Goal: Complete application form

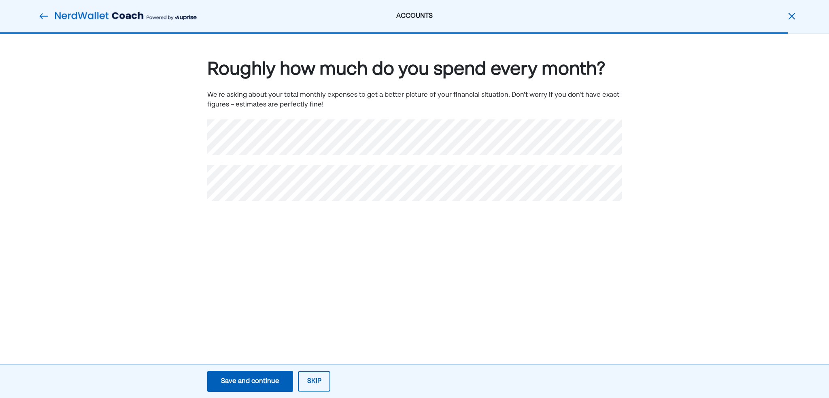
click at [296, 265] on div "ACCOUNTS Roughly how much do you spend every month? We're asking about your tot…" at bounding box center [414, 199] width 829 height 398
click at [250, 380] on div "Save and continue" at bounding box center [250, 382] width 58 height 10
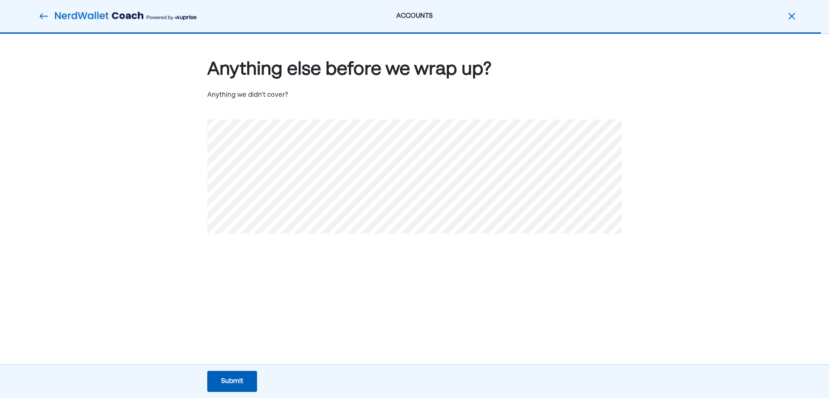
click at [229, 378] on div "Submit" at bounding box center [232, 382] width 22 height 10
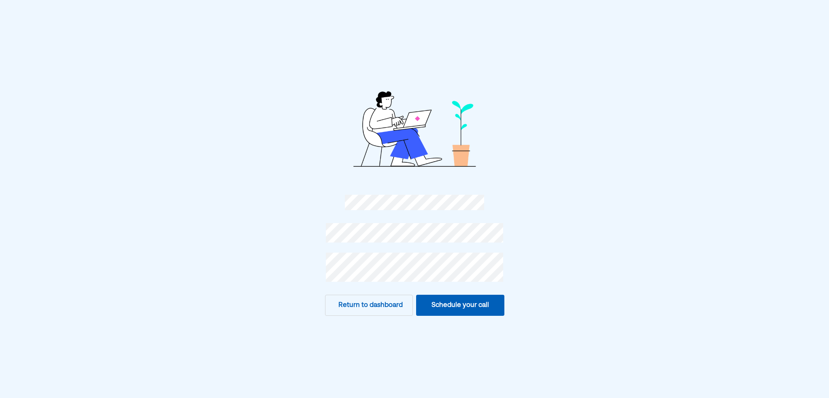
click at [454, 302] on button "Schedule your call" at bounding box center [460, 305] width 88 height 21
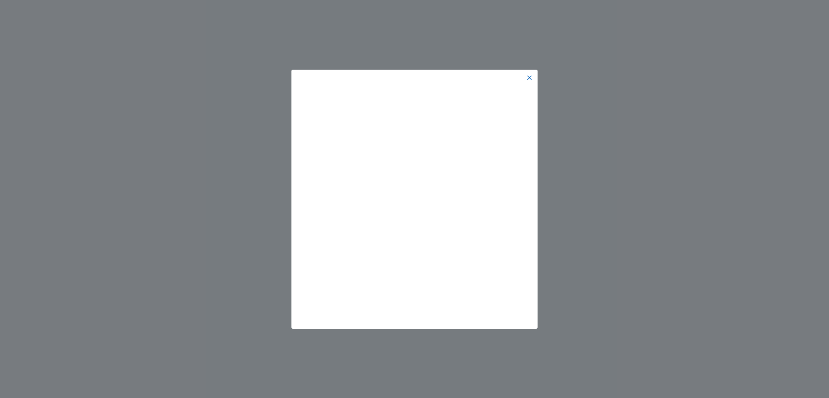
click at [530, 76] on img at bounding box center [529, 77] width 6 height 6
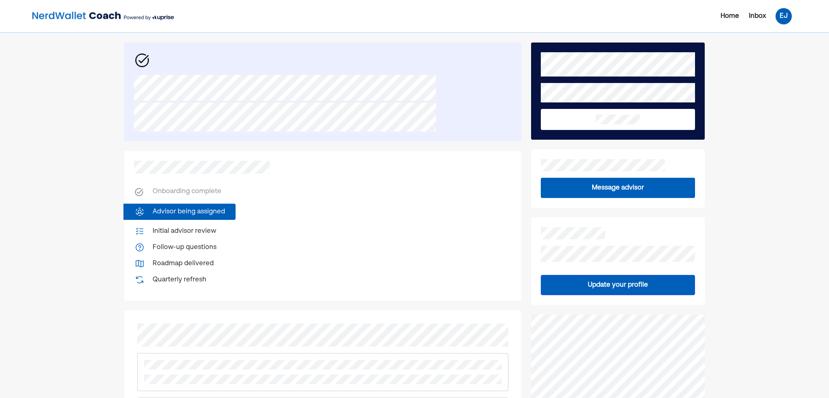
click at [782, 18] on div "EJ" at bounding box center [784, 16] width 16 height 16
click at [778, 37] on div "Upgrade" at bounding box center [778, 35] width 27 height 10
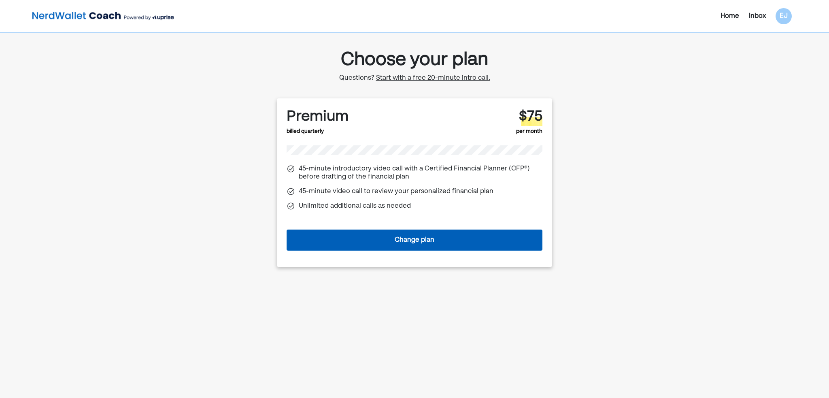
click at [721, 103] on div "Home Inbox EJ Choose your plan Questions? Start with a free 20-minute intro cal…" at bounding box center [414, 201] width 829 height 402
